Goal: Transaction & Acquisition: Purchase product/service

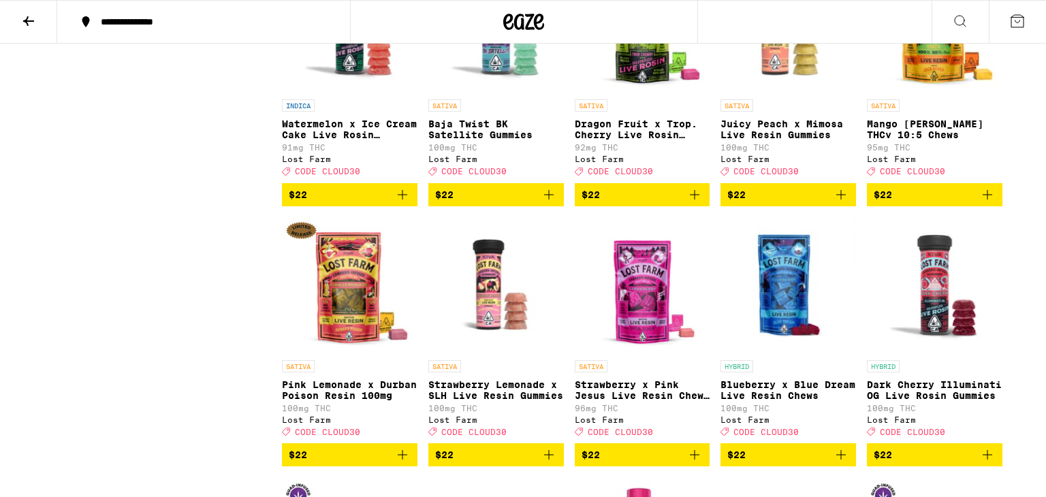
scroll to position [2540, 0]
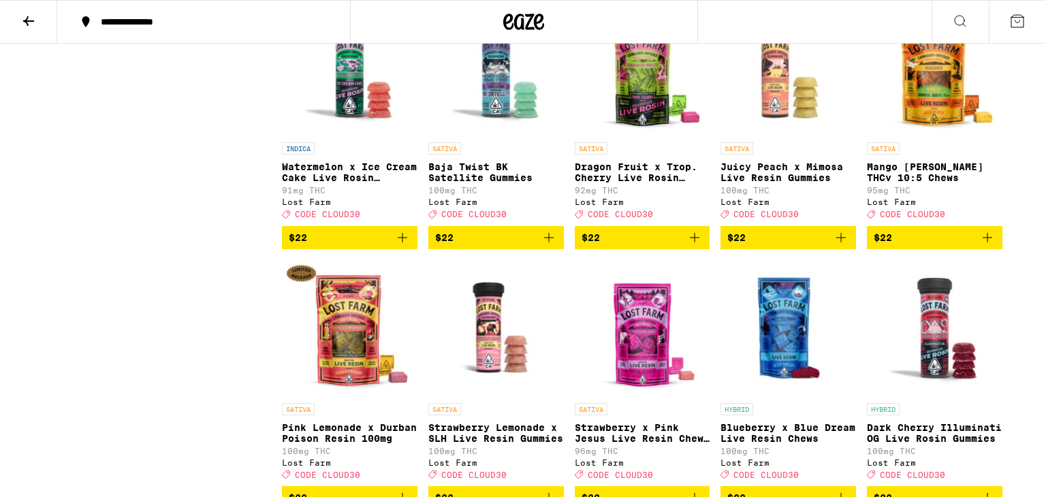
click at [375, 246] on span "$22" at bounding box center [350, 237] width 122 height 16
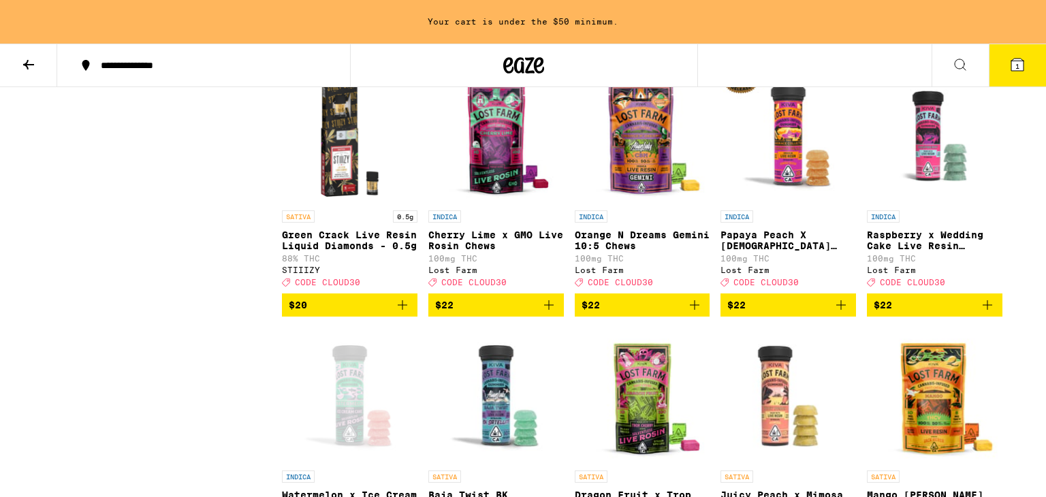
scroll to position [2244, 0]
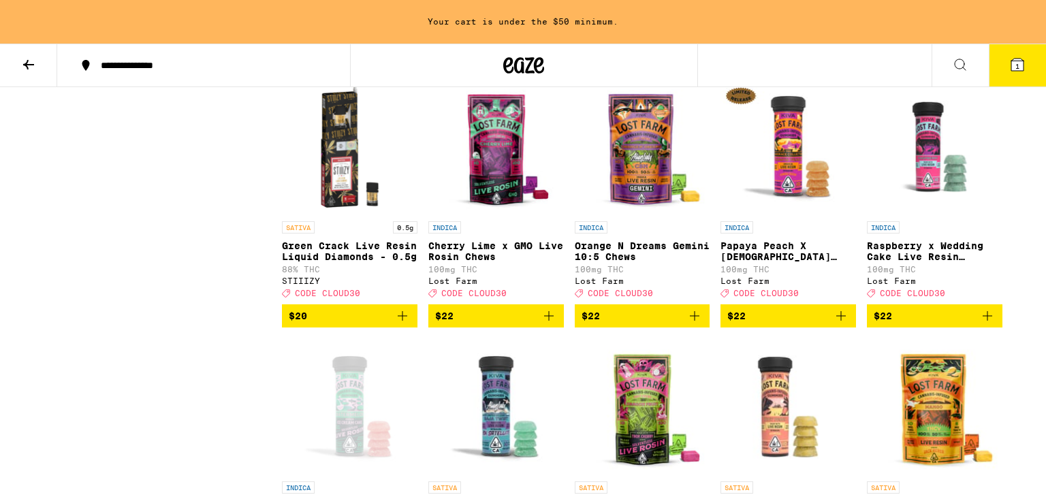
click at [764, 214] on img "Open page for Papaya Peach X Hindu Kush Resin 100mg from Lost Farm" at bounding box center [788, 146] width 136 height 136
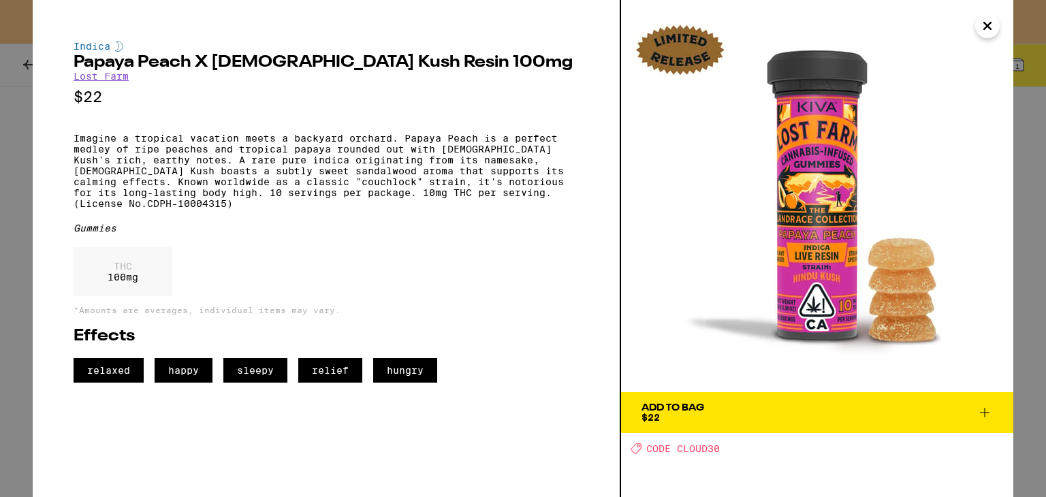
click at [782, 398] on button "Add To Bag $22" at bounding box center [817, 412] width 392 height 41
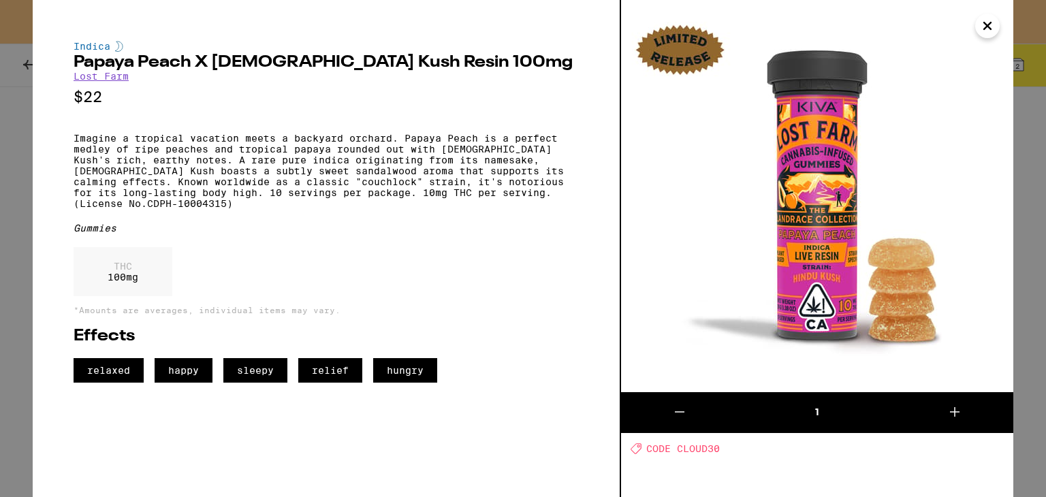
click at [985, 32] on icon "Close" at bounding box center [987, 26] width 16 height 20
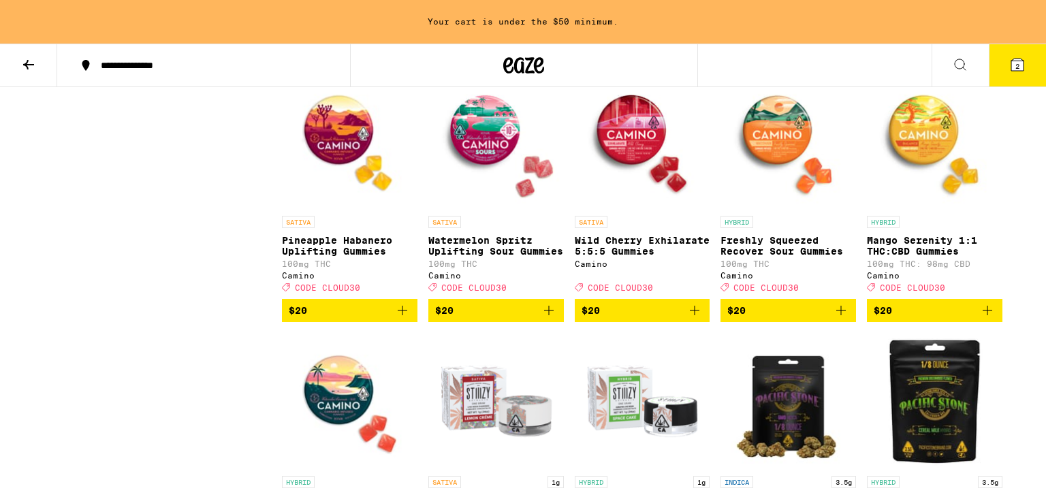
scroll to position [1727, 0]
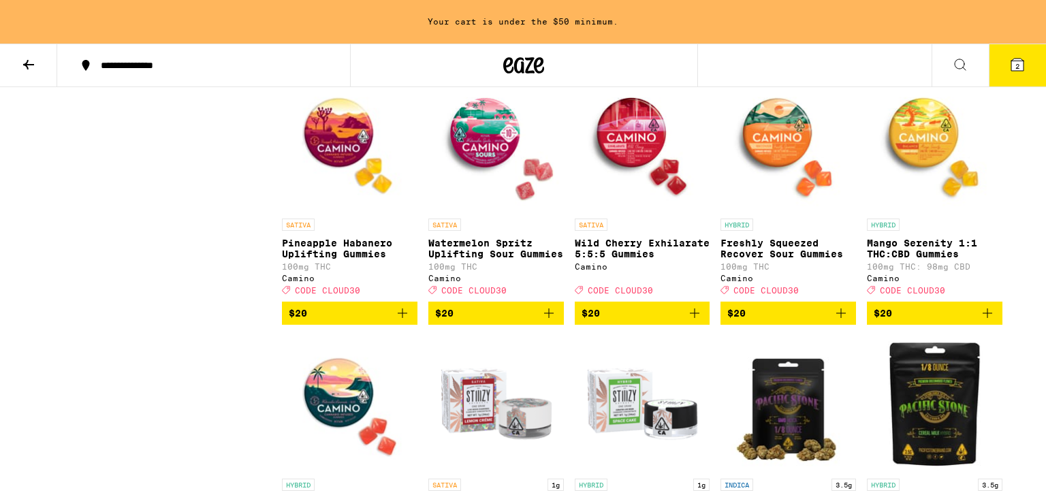
click at [914, 321] on span "$20" at bounding box center [935, 313] width 122 height 16
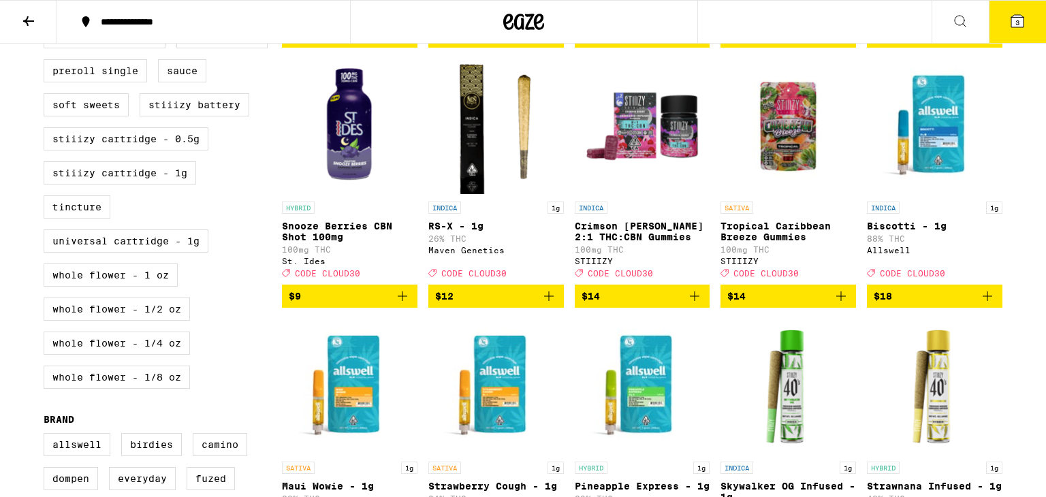
scroll to position [621, 0]
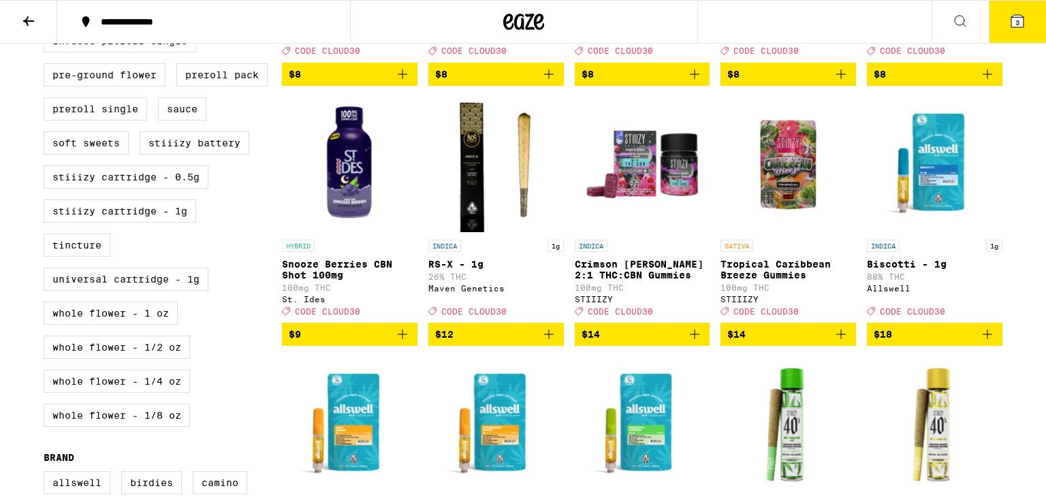
click at [468, 197] on img "Open page for RS-X - 1g from Maven Genetics" at bounding box center [496, 165] width 136 height 136
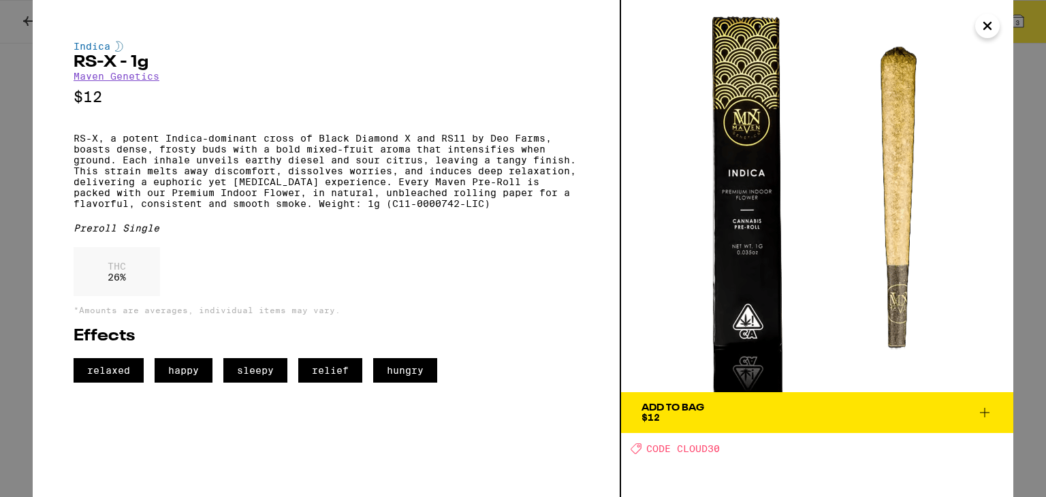
click at [714, 388] on img at bounding box center [817, 196] width 392 height 392
click at [720, 400] on button "Add To Bag $12" at bounding box center [817, 412] width 392 height 41
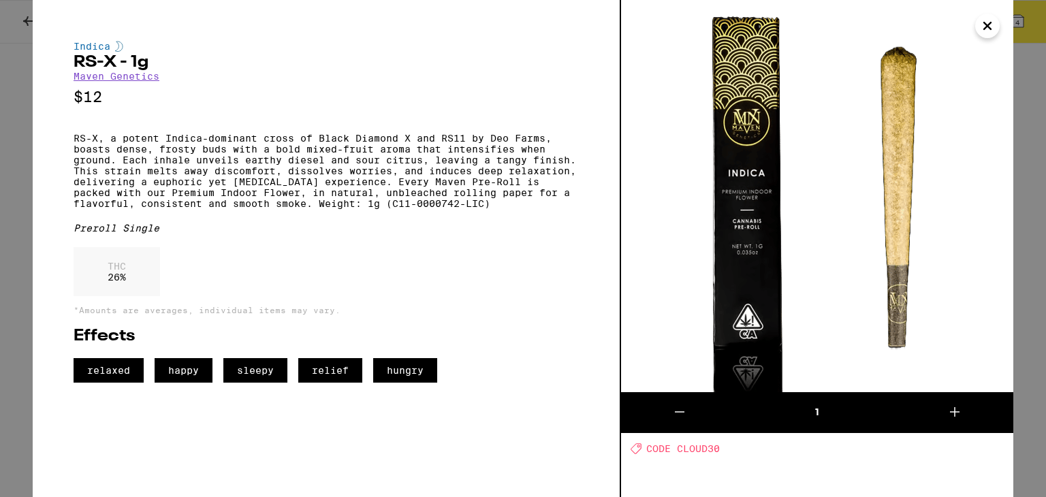
click at [949, 406] on icon at bounding box center [954, 412] width 16 height 16
click at [957, 408] on icon at bounding box center [954, 412] width 16 height 16
click at [951, 411] on icon at bounding box center [954, 412] width 16 height 16
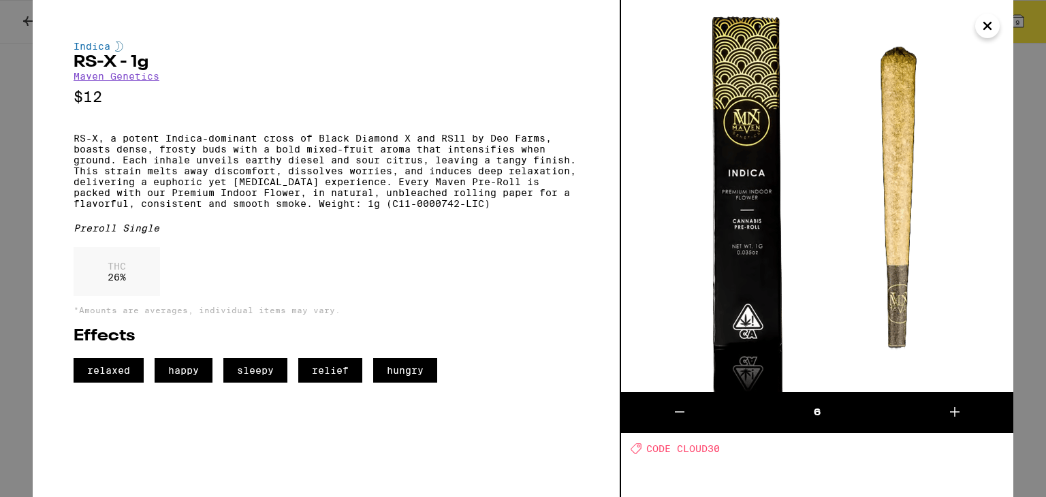
click at [684, 411] on icon at bounding box center [679, 412] width 16 height 16
click at [803, 450] on div "Deal Created with Sketch. CODE CLOUD30" at bounding box center [822, 449] width 383 height 12
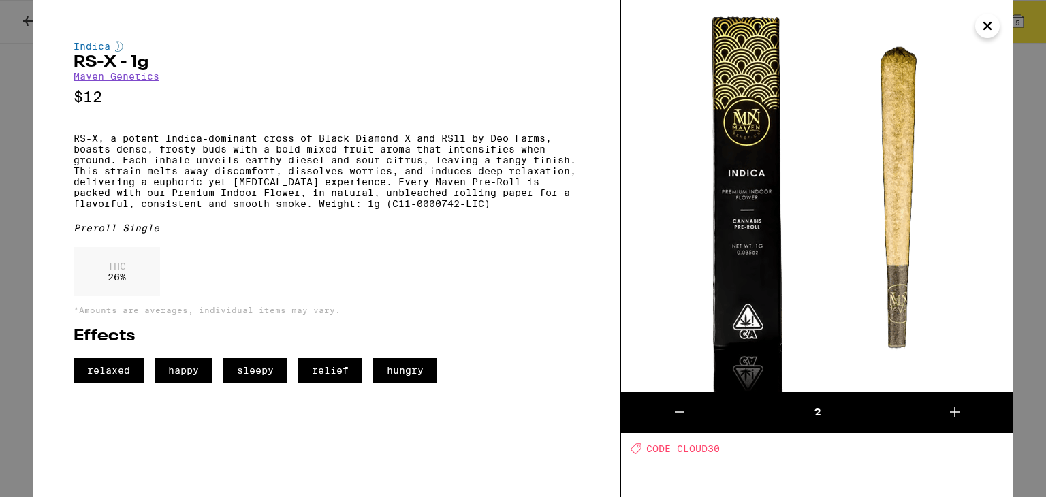
click at [988, 134] on img at bounding box center [817, 196] width 392 height 392
click at [986, 21] on icon "Close" at bounding box center [987, 26] width 16 height 20
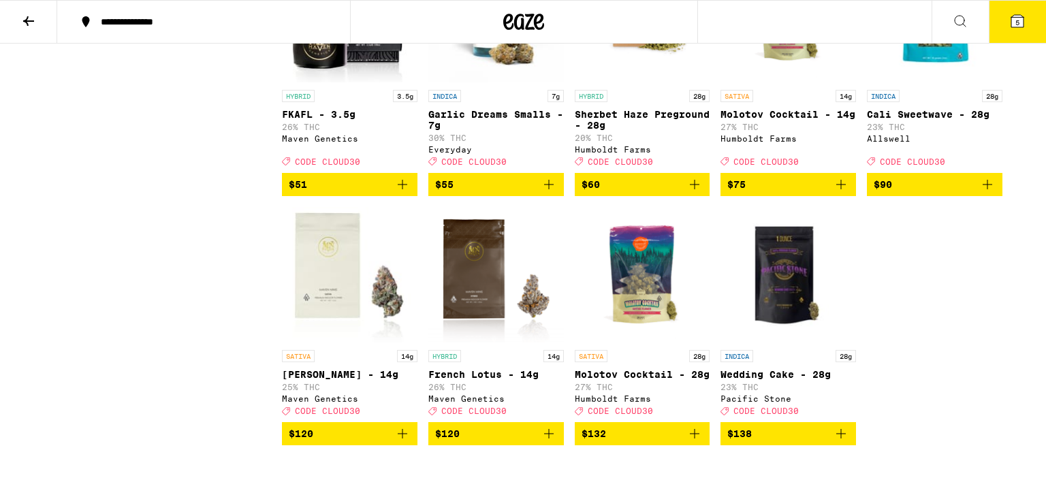
scroll to position [8607, 0]
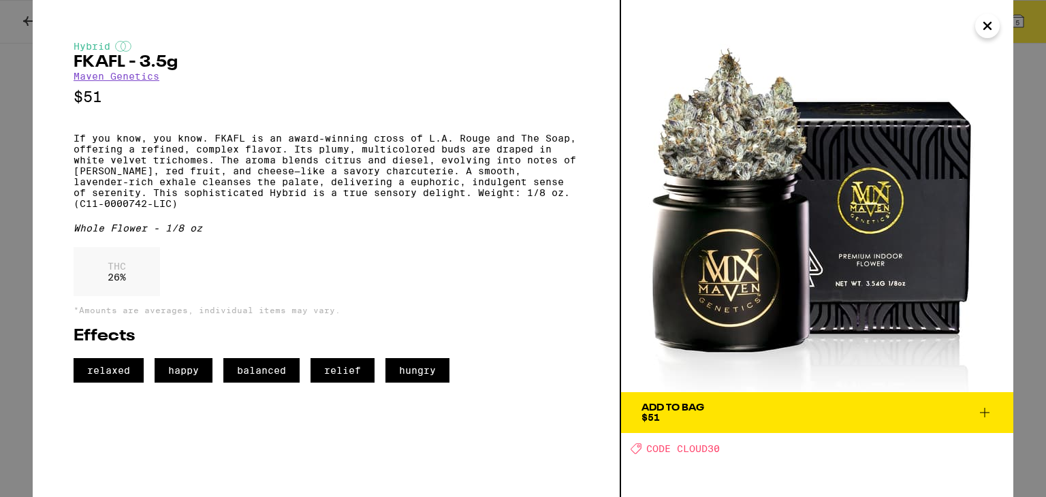
click at [677, 400] on button "Add To Bag $51" at bounding box center [817, 412] width 392 height 41
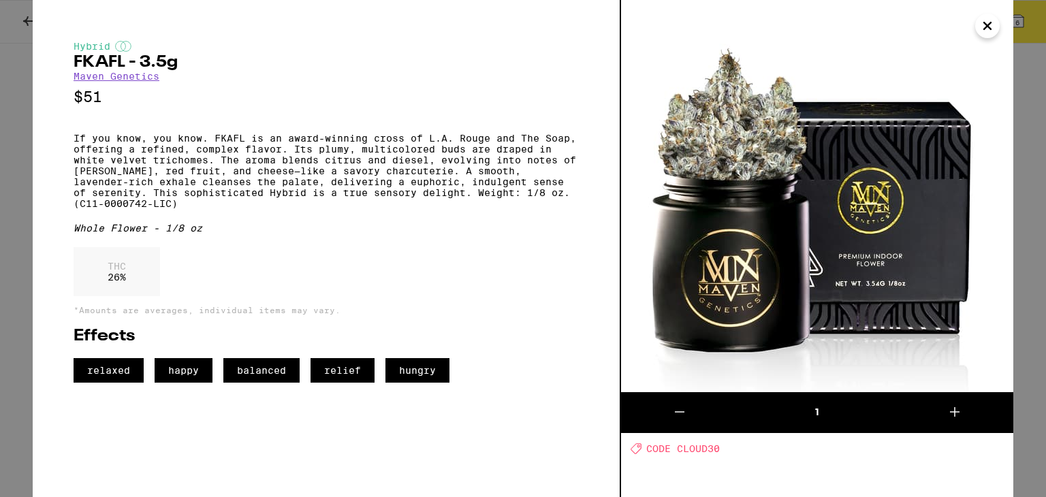
click at [932, 101] on img at bounding box center [817, 196] width 392 height 392
click at [987, 16] on icon "Close" at bounding box center [987, 26] width 16 height 20
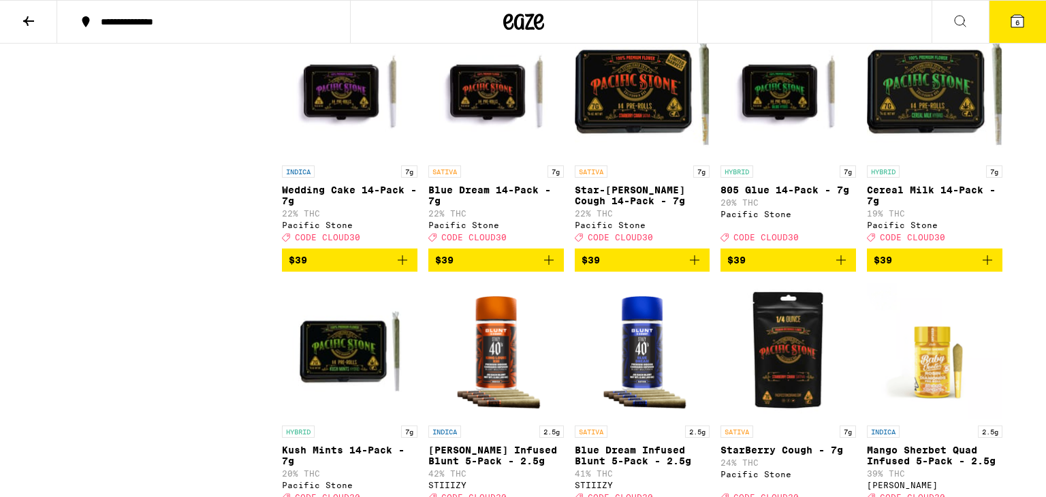
scroll to position [7190, 0]
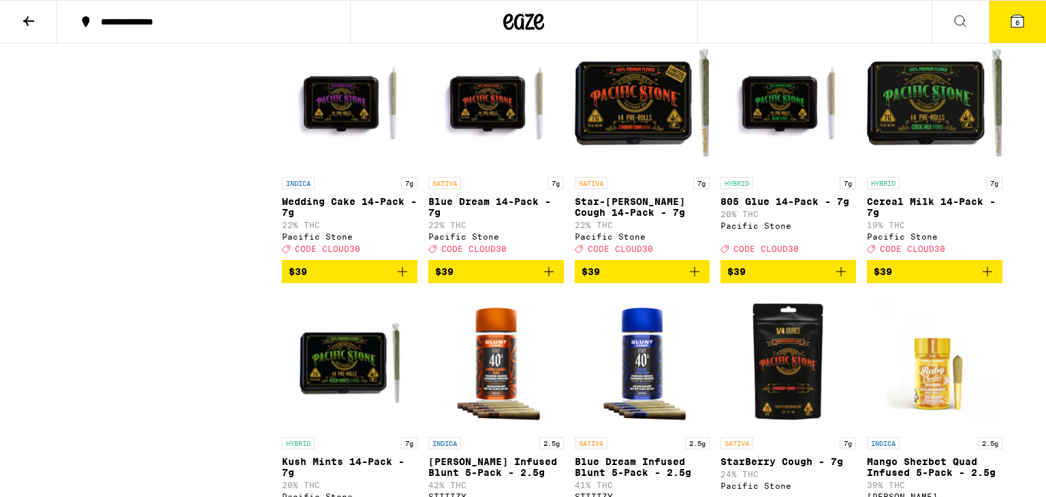
click at [1019, 18] on span "6" at bounding box center [1017, 22] width 4 height 8
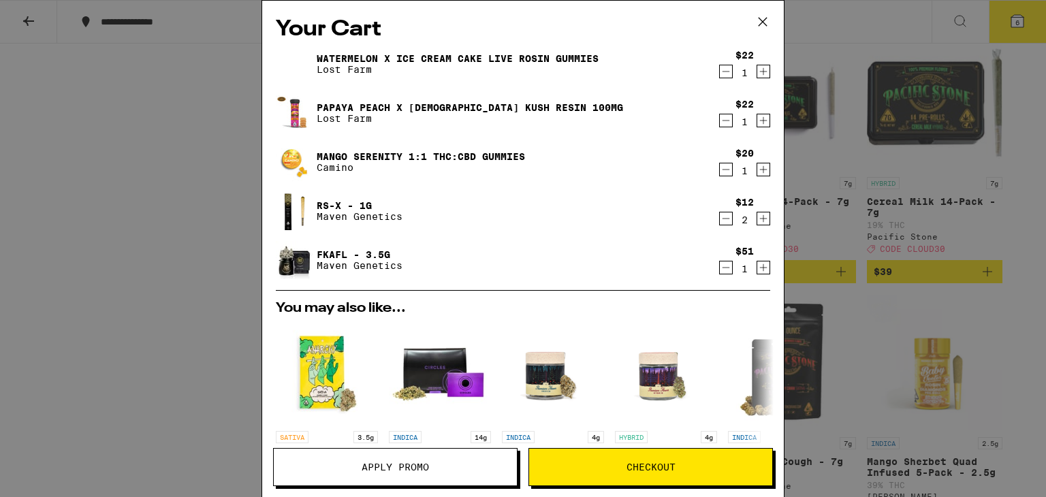
click at [26, 11] on div "Your Cart Watermelon x Ice Cream Cake Live Rosin Gummies Lost Farm $22 1 Papaya…" at bounding box center [523, 248] width 1046 height 497
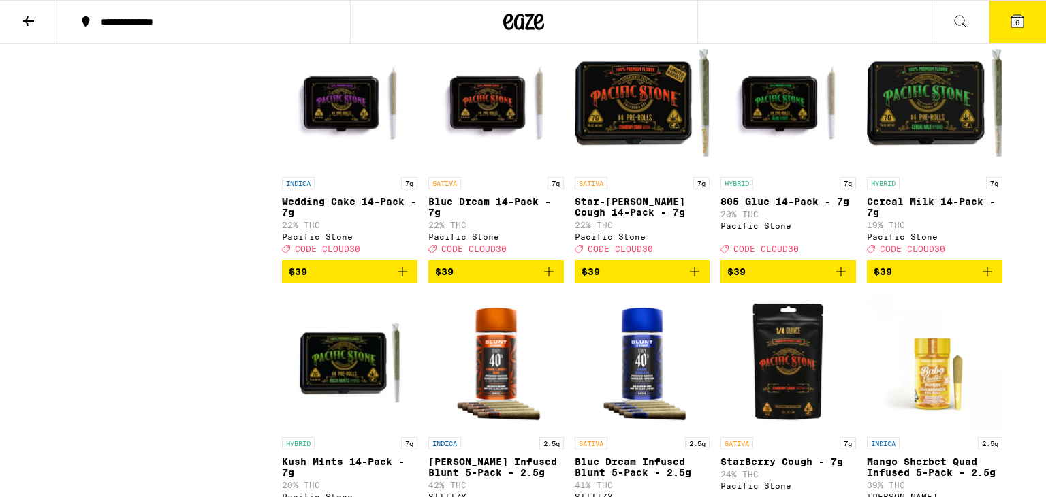
click at [26, 11] on button at bounding box center [28, 22] width 57 height 43
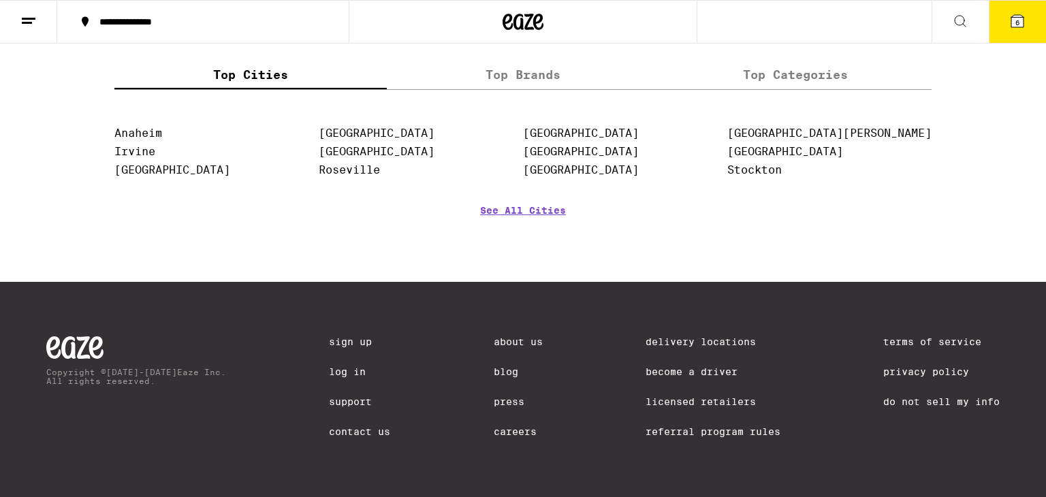
click at [27, 22] on line at bounding box center [27, 22] width 10 height 0
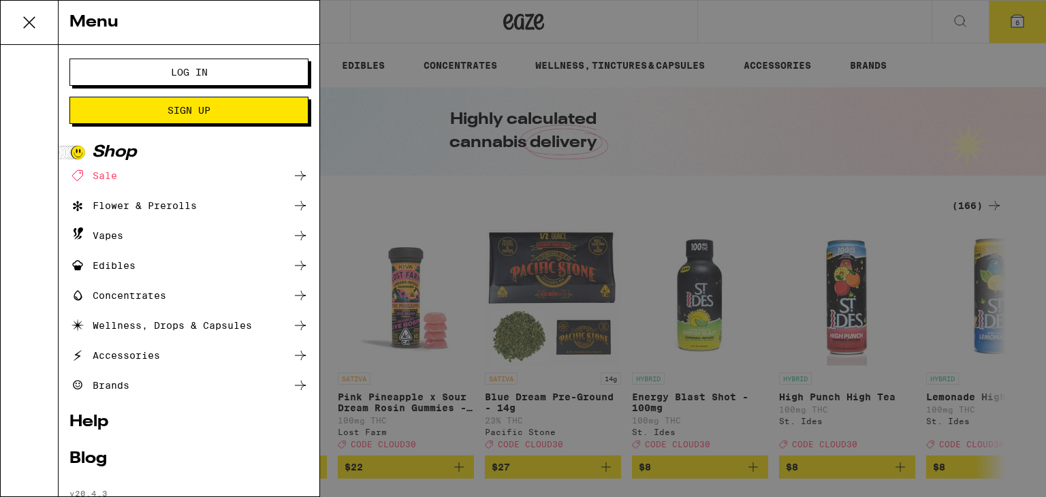
click at [95, 59] on button "Log In" at bounding box center [188, 72] width 239 height 27
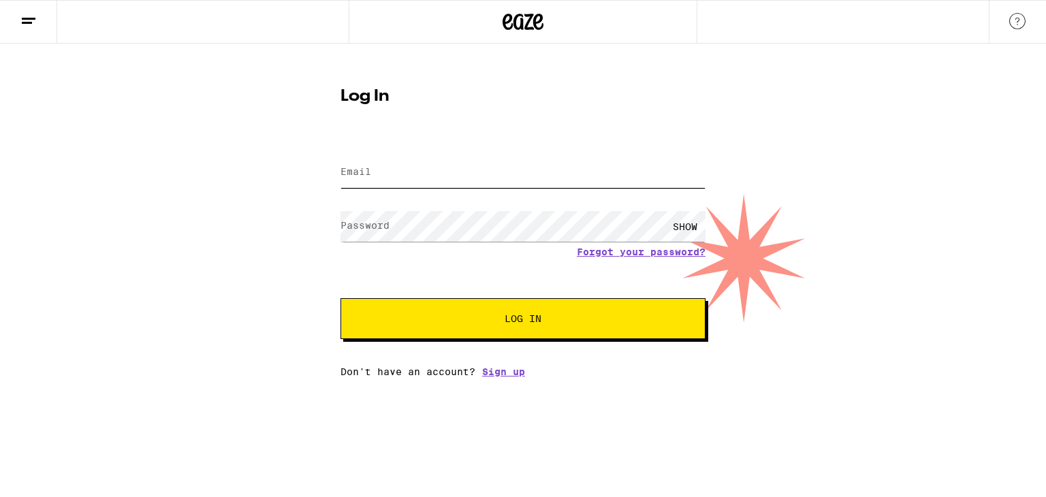
click at [392, 165] on input "Email" at bounding box center [522, 172] width 365 height 31
click at [368, 223] on label "Password" at bounding box center [364, 225] width 49 height 11
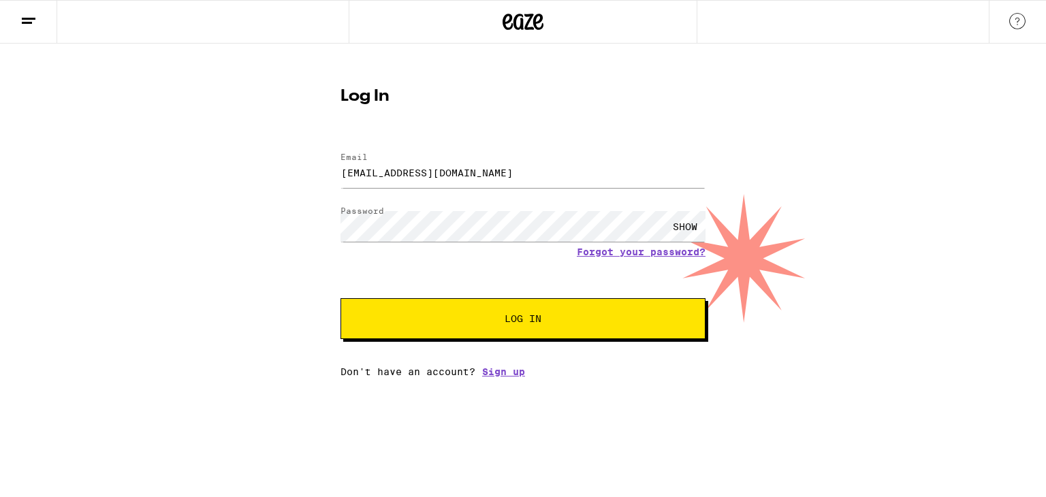
click at [453, 308] on button "Log In" at bounding box center [522, 318] width 365 height 41
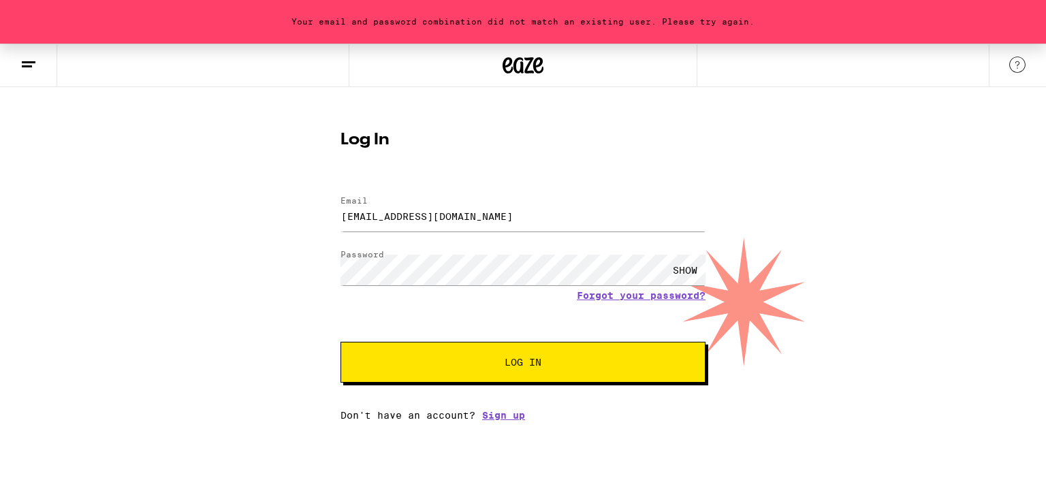
click at [681, 266] on div "SHOW" at bounding box center [685, 270] width 41 height 31
click at [525, 377] on button "Log In" at bounding box center [522, 362] width 365 height 41
click at [560, 353] on button "Log In" at bounding box center [522, 362] width 365 height 41
click at [412, 362] on span "Log In" at bounding box center [523, 362] width 255 height 10
click at [505, 219] on input "[EMAIL_ADDRESS][DOMAIN_NAME]" at bounding box center [522, 216] width 365 height 31
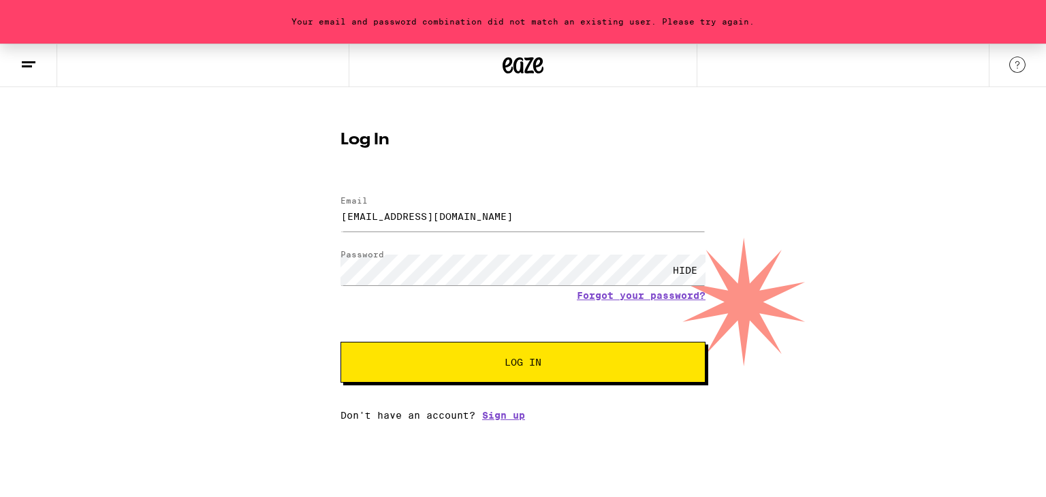
click at [476, 370] on button "Log In" at bounding box center [522, 362] width 365 height 41
click at [418, 357] on button "Log In" at bounding box center [522, 362] width 365 height 41
click at [509, 222] on input "[EMAIL_ADDRESS][DOMAIN_NAME]" at bounding box center [522, 216] width 365 height 31
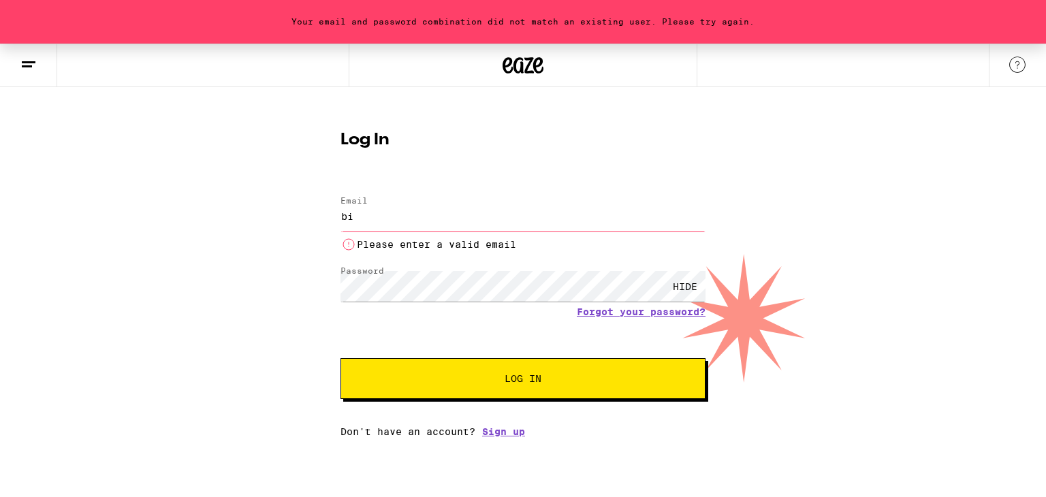
type input "b"
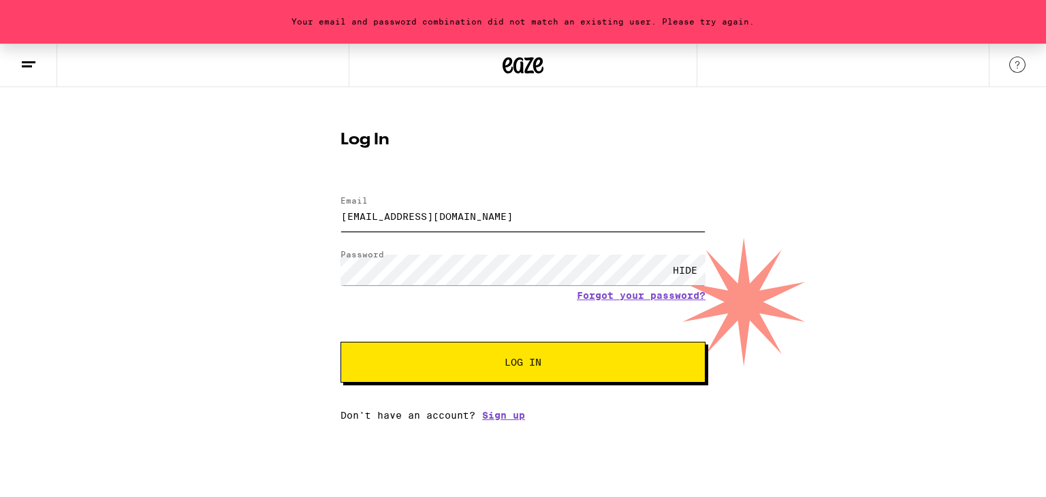
type input "[EMAIL_ADDRESS][DOMAIN_NAME]"
click at [340, 342] on button "Log In" at bounding box center [522, 362] width 365 height 41
click at [444, 359] on span "Log In" at bounding box center [523, 362] width 255 height 10
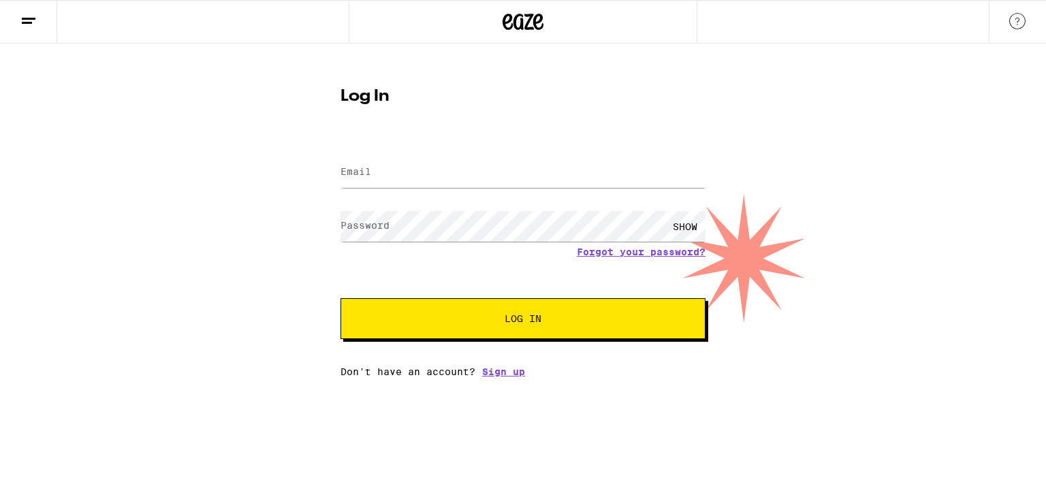
click at [360, 170] on label "Email" at bounding box center [355, 171] width 31 height 11
type input "[EMAIL_ADDRESS][DOMAIN_NAME]"
click at [354, 222] on label "Password" at bounding box center [364, 225] width 49 height 11
click at [415, 306] on button "Log In" at bounding box center [522, 318] width 365 height 41
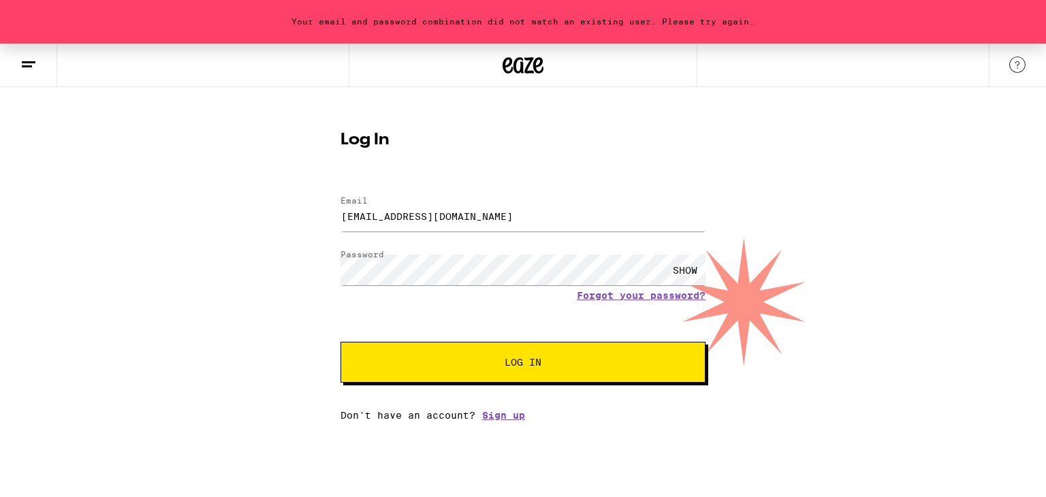
click at [449, 354] on button "Log In" at bounding box center [522, 362] width 365 height 41
